Goal: Task Accomplishment & Management: Complete application form

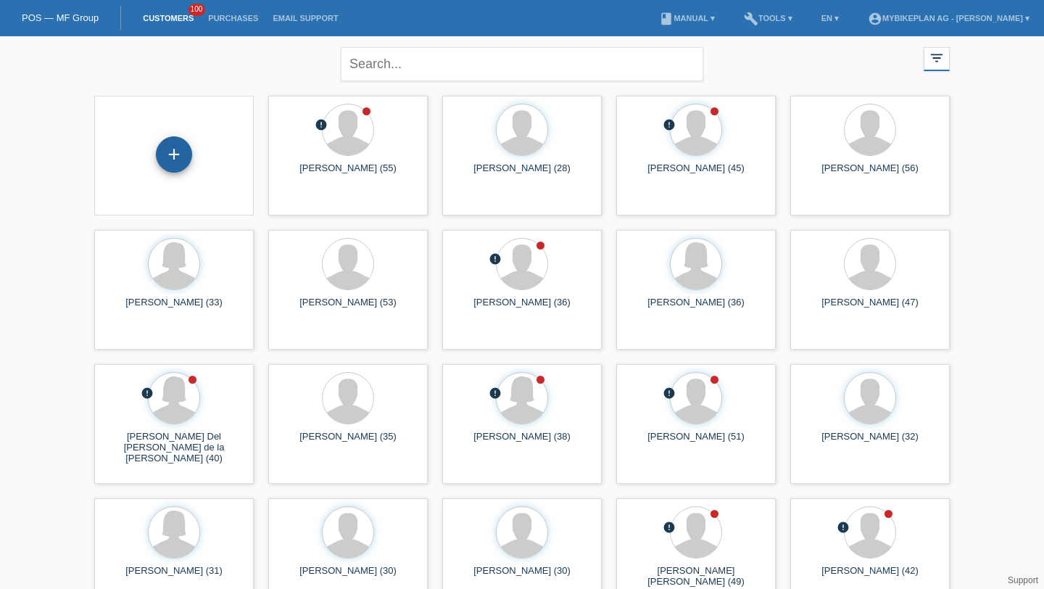
click at [178, 152] on div "+" at bounding box center [174, 154] width 36 height 36
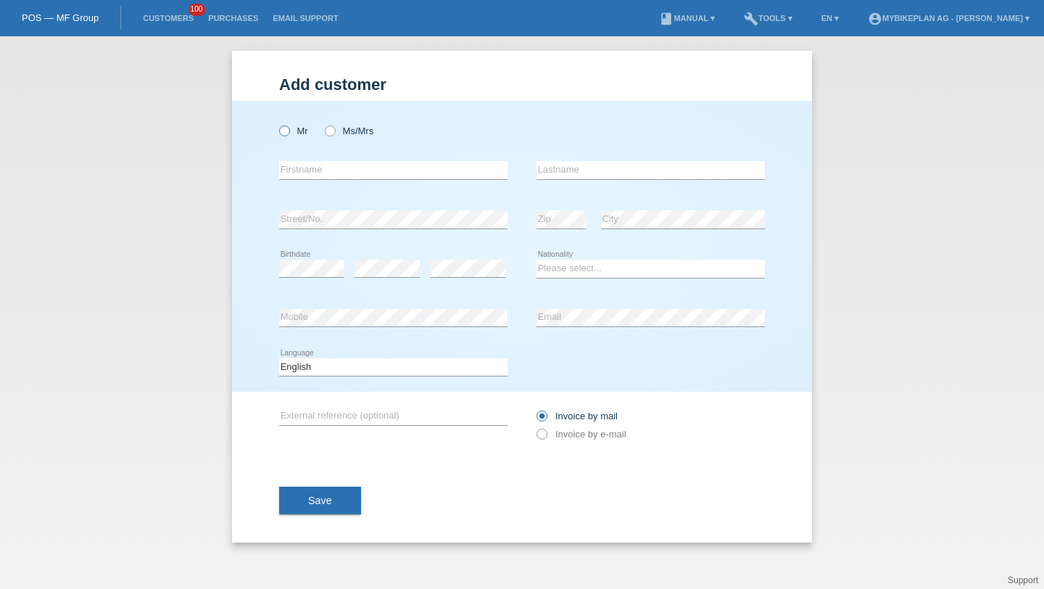
click at [305, 134] on label "Mr" at bounding box center [293, 130] width 29 height 11
click at [289, 134] on input "Mr" at bounding box center [283, 129] width 9 height 9
radio input "true"
click at [307, 172] on input "text" at bounding box center [393, 170] width 228 height 18
type input "Nassim"
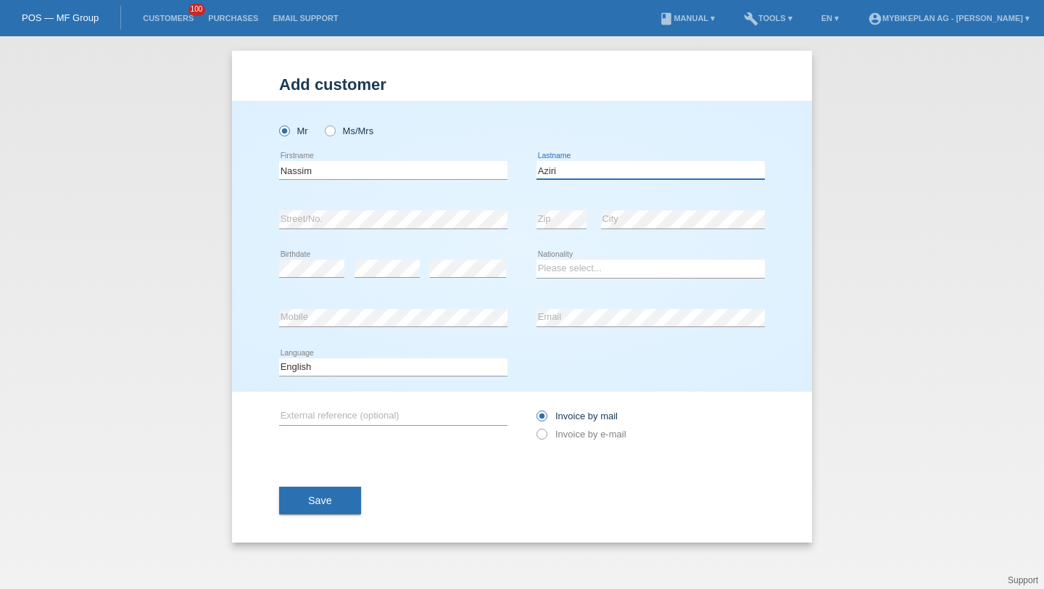
type input "Aziri"
click at [550, 268] on select "Please select... Switzerland Austria Germany Liechtenstein ------------ Afghani…" at bounding box center [651, 268] width 228 height 17
select select "CH"
click at [537, 260] on select "Please select... Switzerland Austria Germany Liechtenstein ------------ Afghani…" at bounding box center [651, 268] width 228 height 17
click at [423, 363] on select "Deutsch Français Italiano English" at bounding box center [393, 366] width 228 height 17
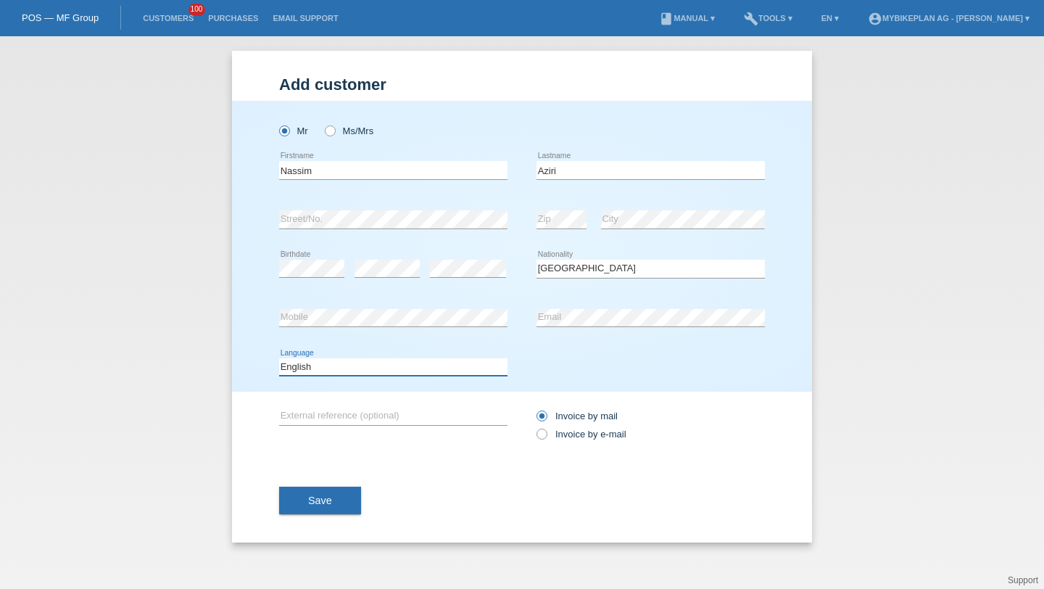
select select "de"
click at [279, 358] on select "Deutsch Français Italiano English" at bounding box center [393, 366] width 228 height 17
click at [547, 443] on div "Invoice by mail Invoice by e-mail" at bounding box center [651, 425] width 228 height 36
click at [547, 442] on div "Invoice by mail Invoice by e-mail" at bounding box center [651, 425] width 228 height 36
click at [534, 426] on icon at bounding box center [534, 426] width 0 height 0
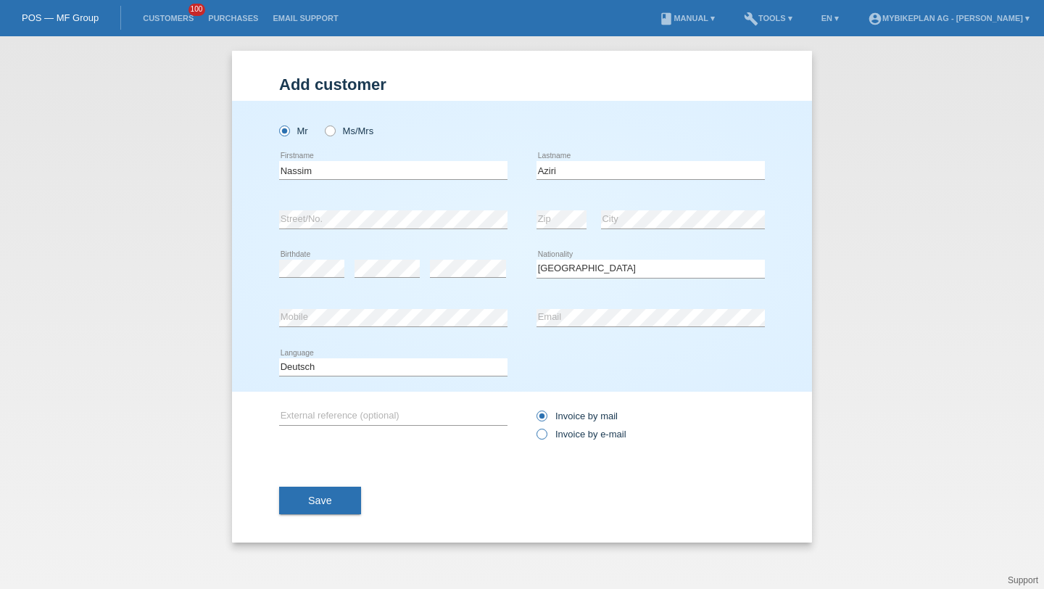
click at [545, 437] on input "Invoice by e-mail" at bounding box center [541, 438] width 9 height 18
radio input "true"
click at [345, 500] on button "Save" at bounding box center [320, 501] width 82 height 28
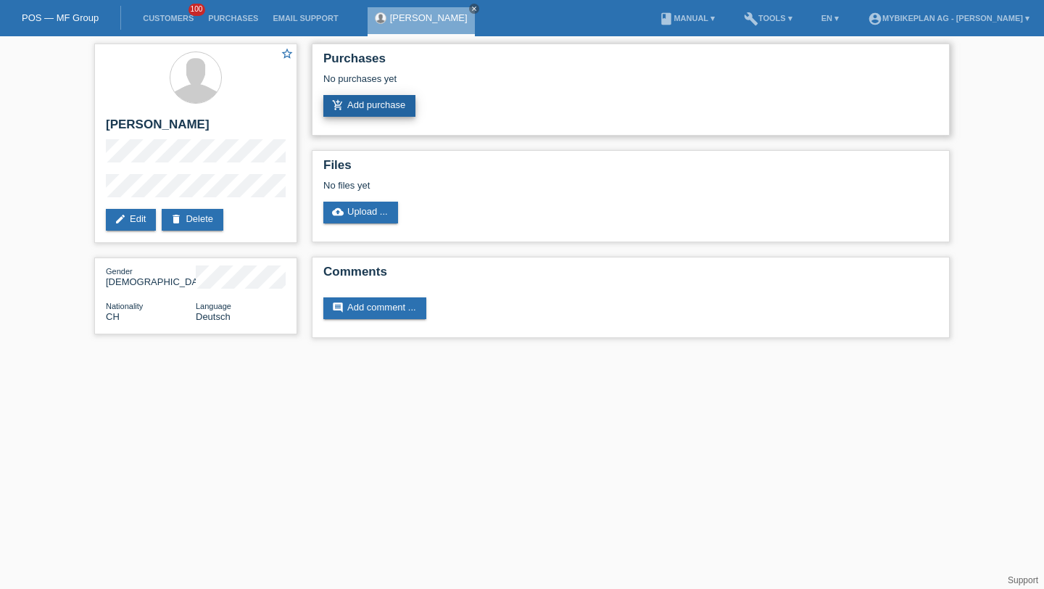
click at [398, 110] on link "add_shopping_cart Add purchase" at bounding box center [369, 106] width 92 height 22
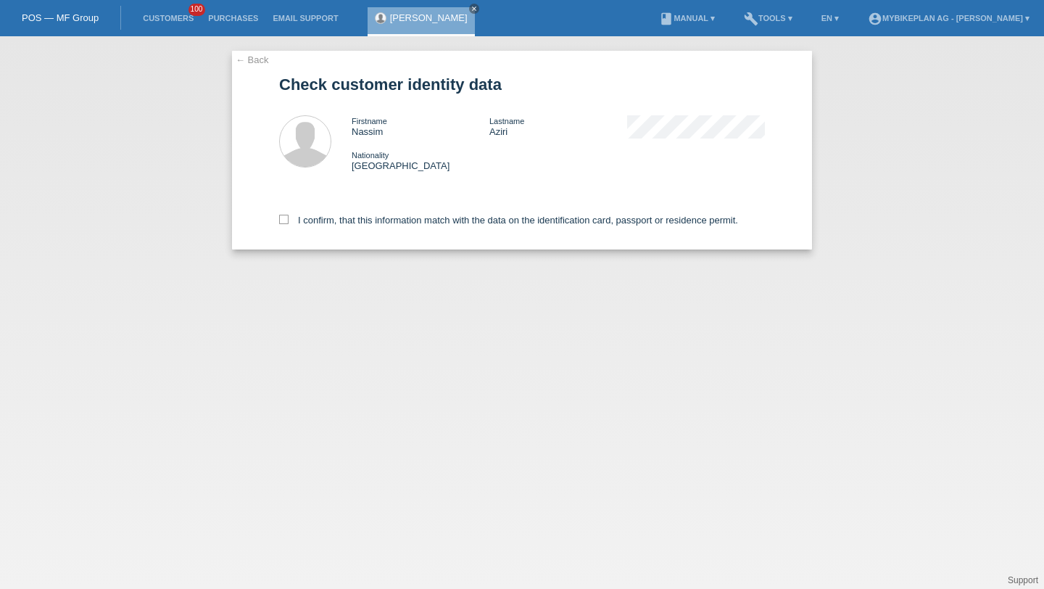
click at [389, 212] on div "I confirm, that this information match with the data on the identification card…" at bounding box center [522, 218] width 486 height 64
click at [389, 219] on label "I confirm, that this information match with the data on the identification card…" at bounding box center [508, 220] width 459 height 11
click at [289, 219] on input "I confirm, that this information match with the data on the identification card…" at bounding box center [283, 219] width 9 height 9
checkbox input "true"
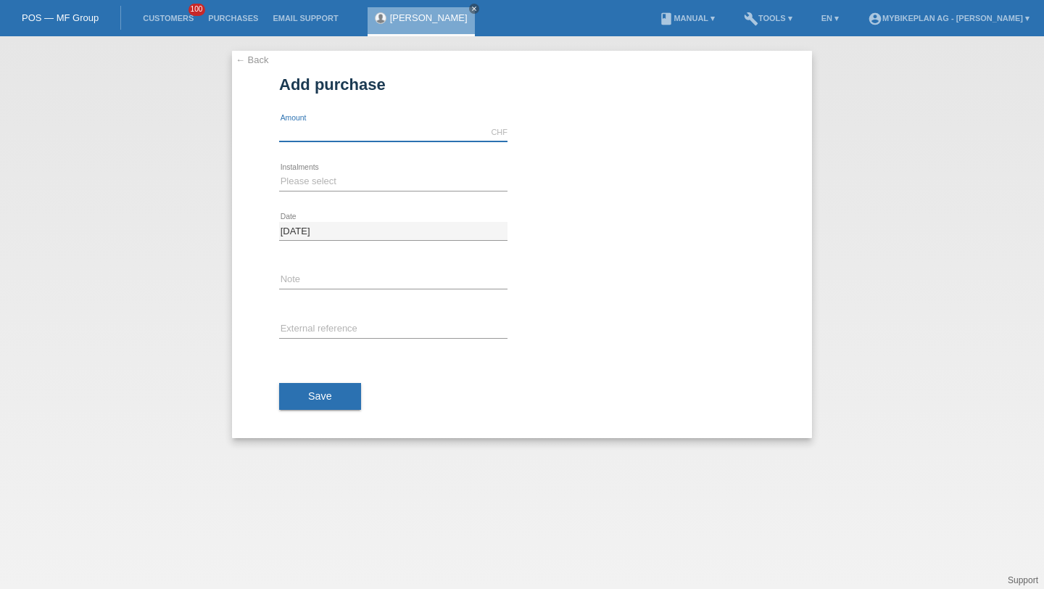
click at [394, 139] on input "text" at bounding box center [393, 132] width 228 height 18
type input "2369.00"
click at [374, 193] on div "Please select 6 instalments 12 instalments 18 instalments 24 instalments 36 ins…" at bounding box center [393, 181] width 228 height 49
click at [374, 191] on icon at bounding box center [393, 191] width 228 height 1
click at [374, 181] on select "Please select 6 instalments 12 instalments 18 instalments 24 instalments 36 ins…" at bounding box center [393, 181] width 228 height 17
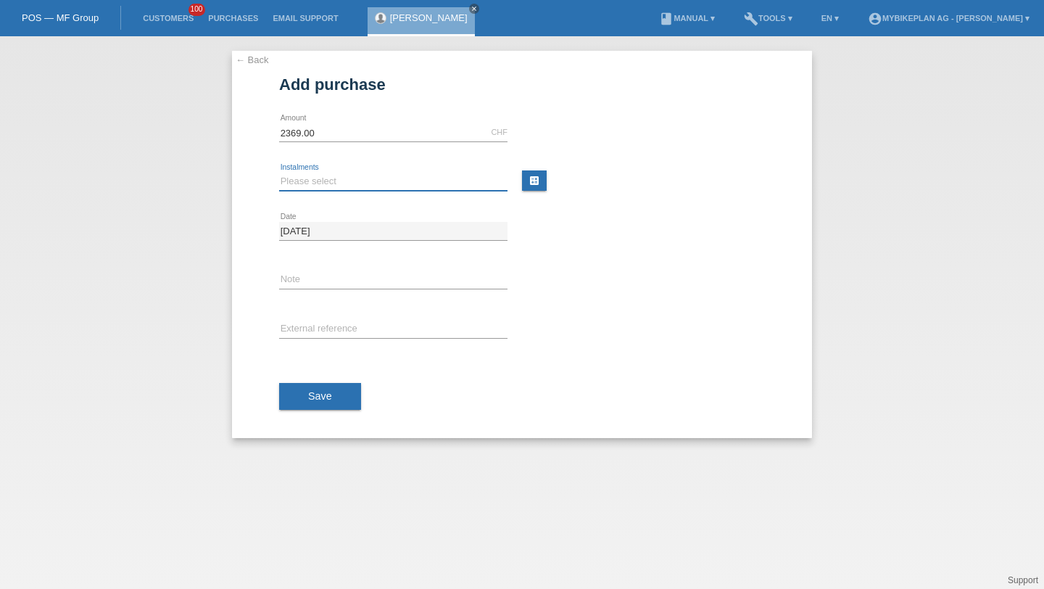
select select "487"
click at [279, 173] on select "Please select 6 instalments 12 instalments 18 instalments 24 instalments 36 ins…" at bounding box center [393, 181] width 228 height 17
click at [347, 322] on input "text" at bounding box center [393, 329] width 228 height 18
paste input "45982175781"
type input "45982175781"
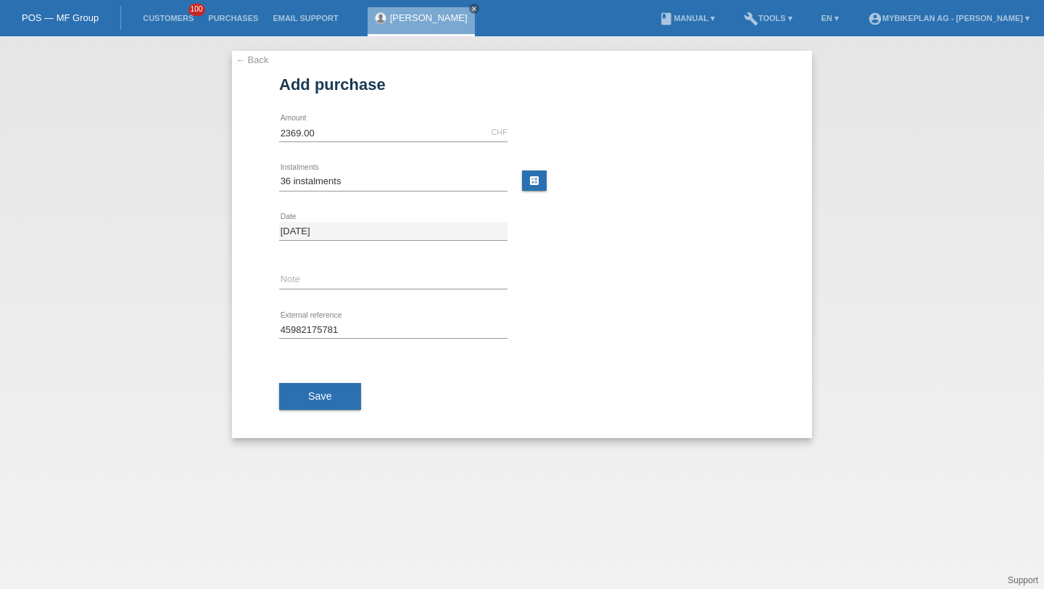
click at [336, 373] on div "Save" at bounding box center [522, 397] width 486 height 84
click at [336, 390] on button "Save" at bounding box center [320, 397] width 82 height 28
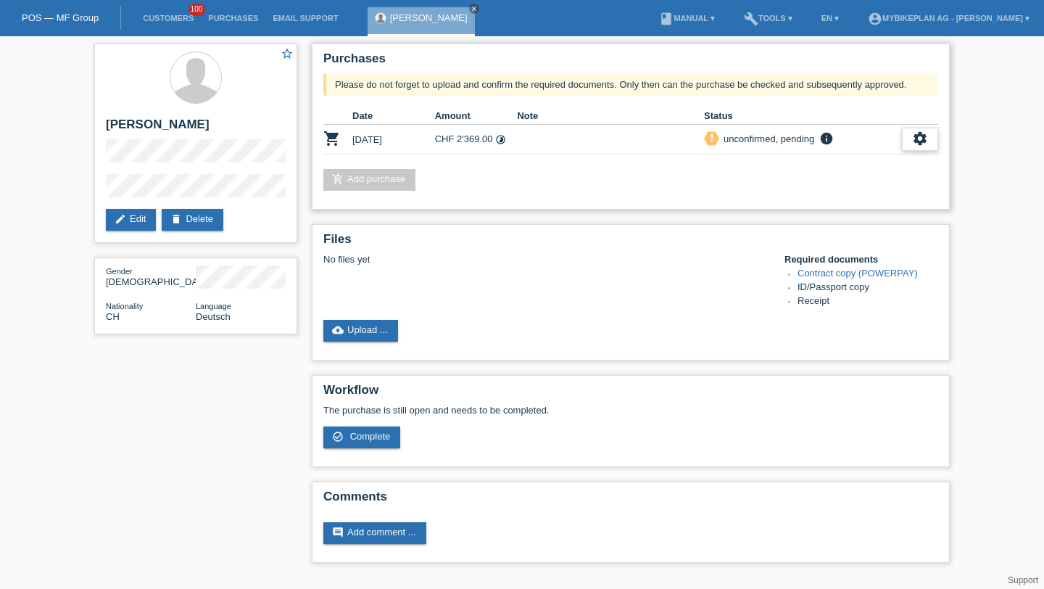
click at [917, 141] on icon "settings" at bounding box center [920, 139] width 16 height 16
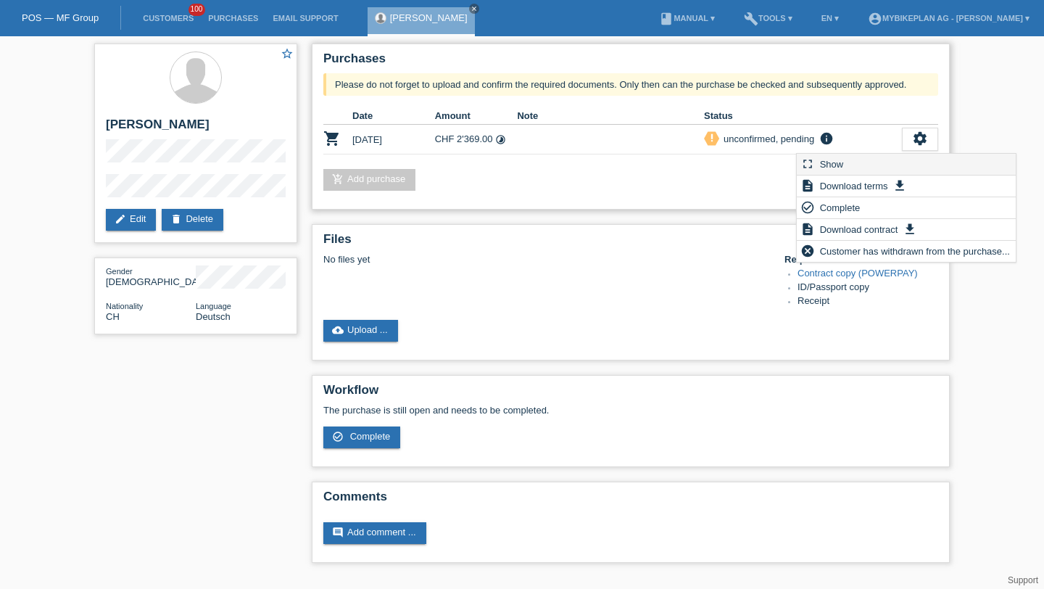
click at [888, 158] on div "fullscreen Show" at bounding box center [906, 165] width 219 height 22
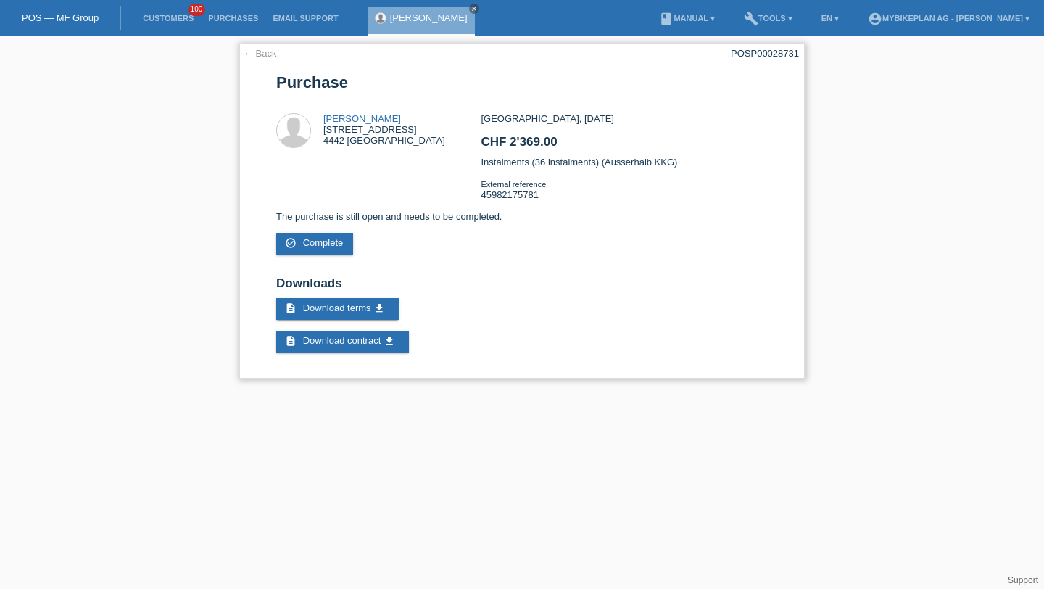
click at [791, 50] on div "POSP00028731" at bounding box center [765, 53] width 68 height 11
click at [791, 51] on div "POSP00028731" at bounding box center [765, 53] width 68 height 11
copy div "POSP00028731"
click at [175, 15] on link "Customers" at bounding box center [168, 18] width 65 height 9
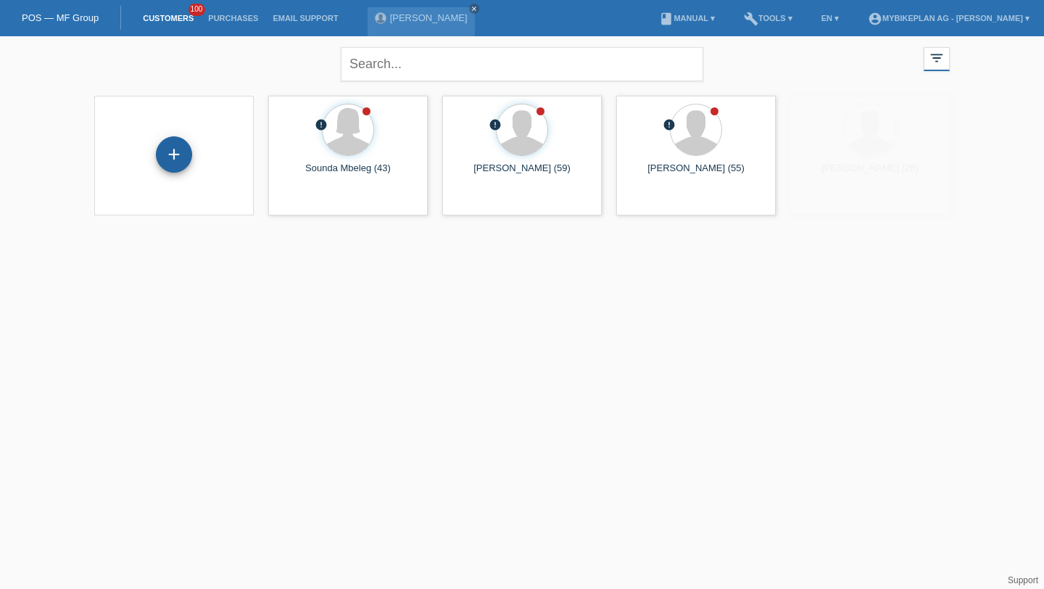
click at [187, 158] on div "+" at bounding box center [174, 154] width 35 height 25
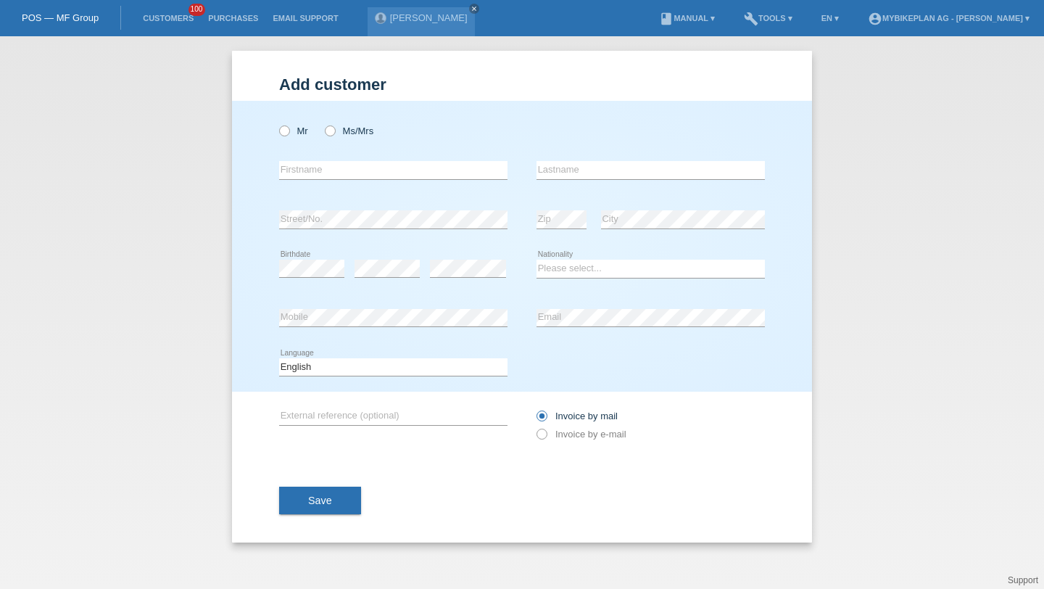
click at [178, 24] on li "Customers 100" at bounding box center [168, 18] width 65 height 37
click at [176, 17] on link "Customers" at bounding box center [168, 18] width 65 height 9
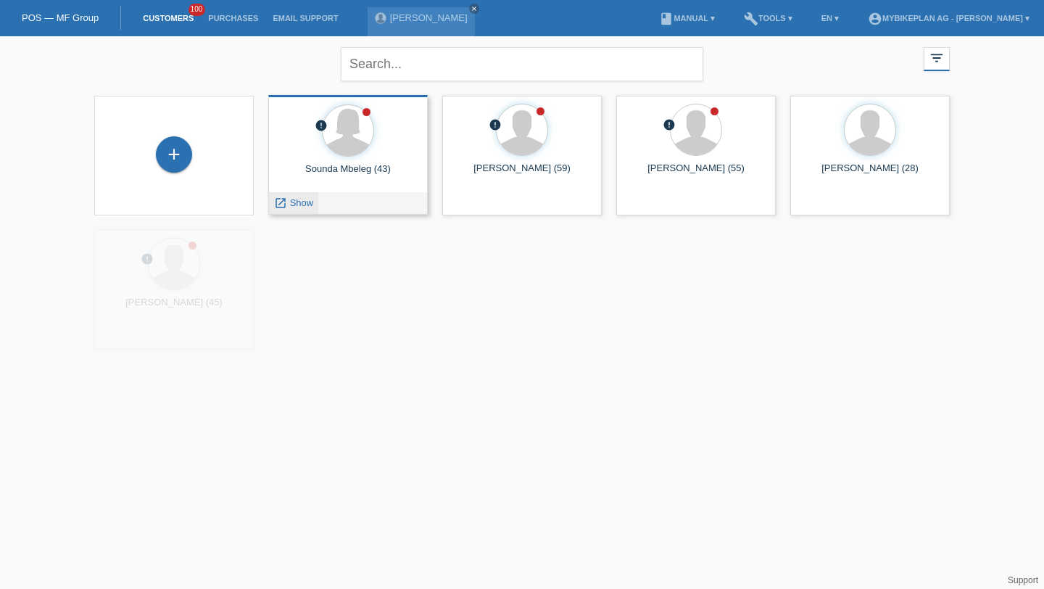
click at [304, 196] on div "launch Show" at bounding box center [293, 203] width 49 height 22
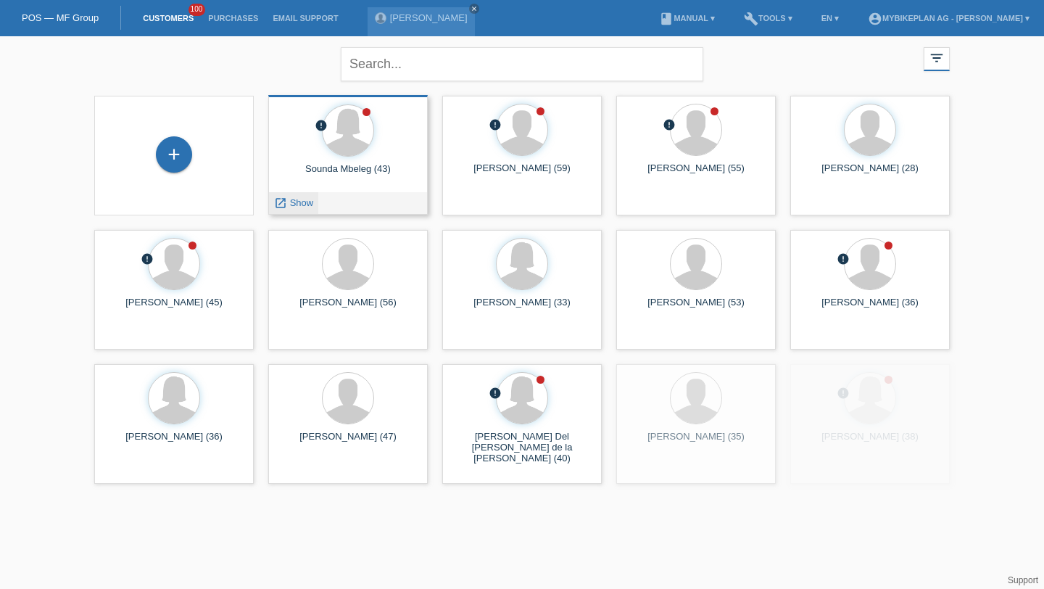
click at [299, 200] on span "Show" at bounding box center [302, 202] width 24 height 11
